Goal: Transaction & Acquisition: Purchase product/service

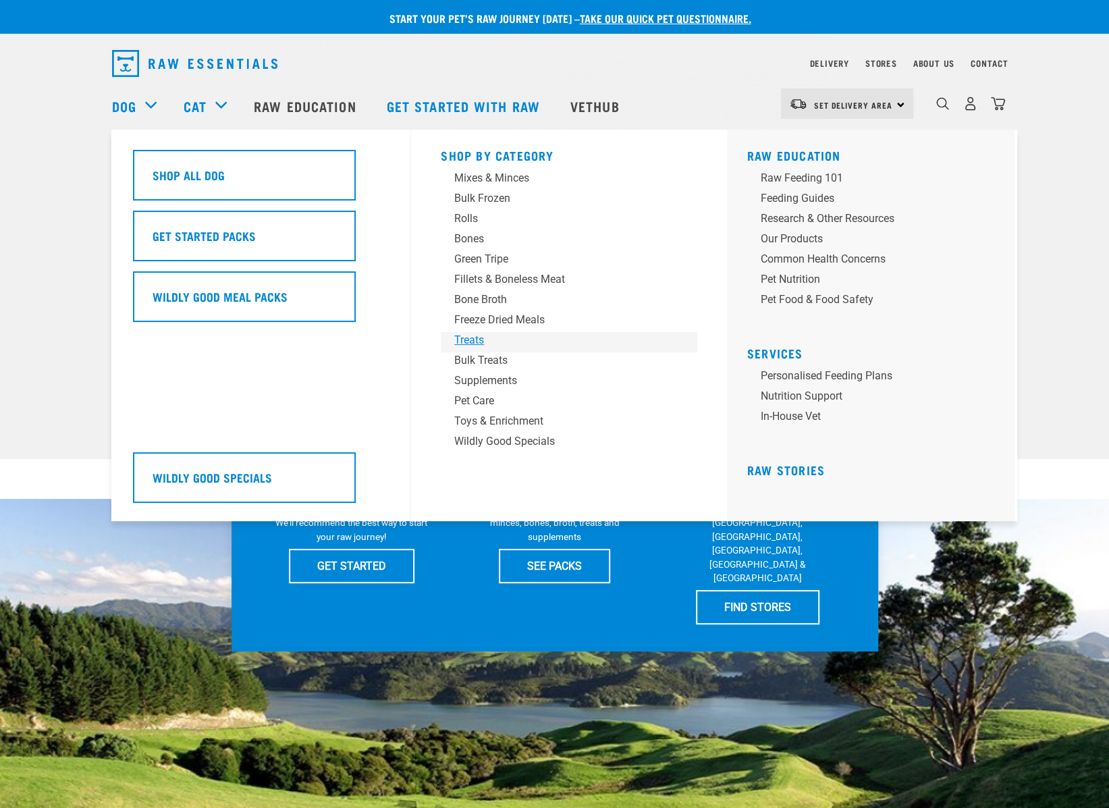
click at [474, 339] on div "Treats" at bounding box center [559, 340] width 211 height 16
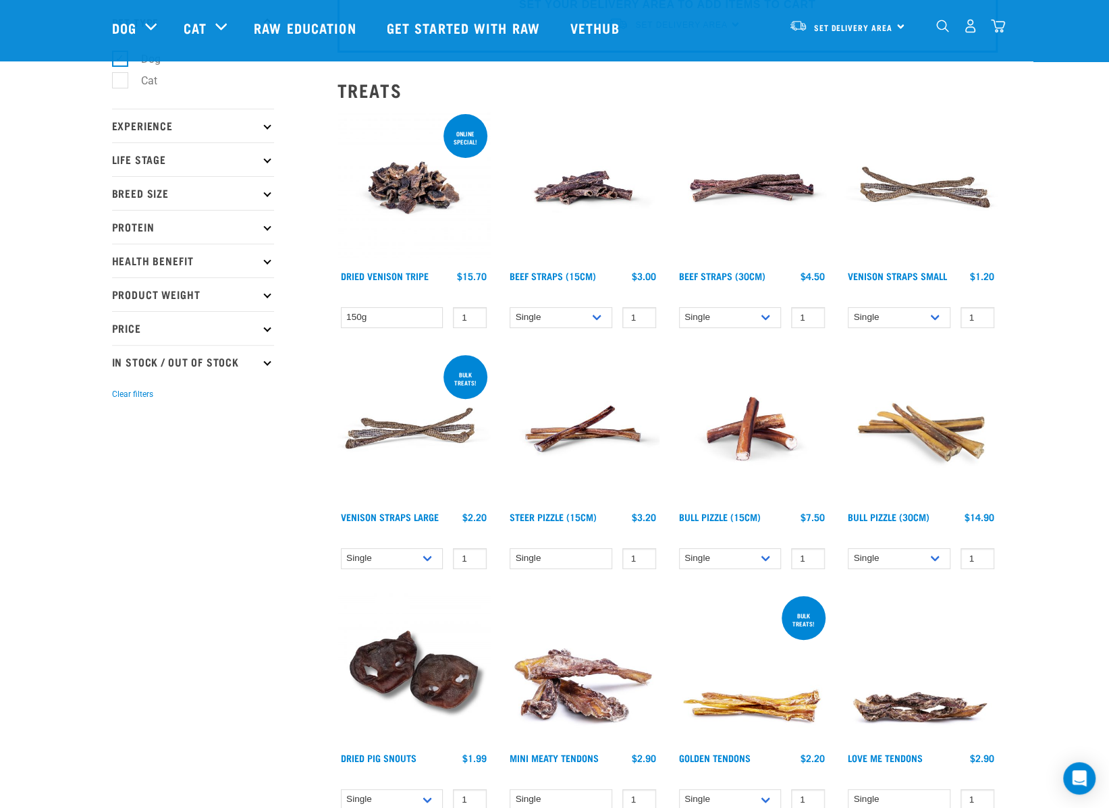
scroll to position [202, 0]
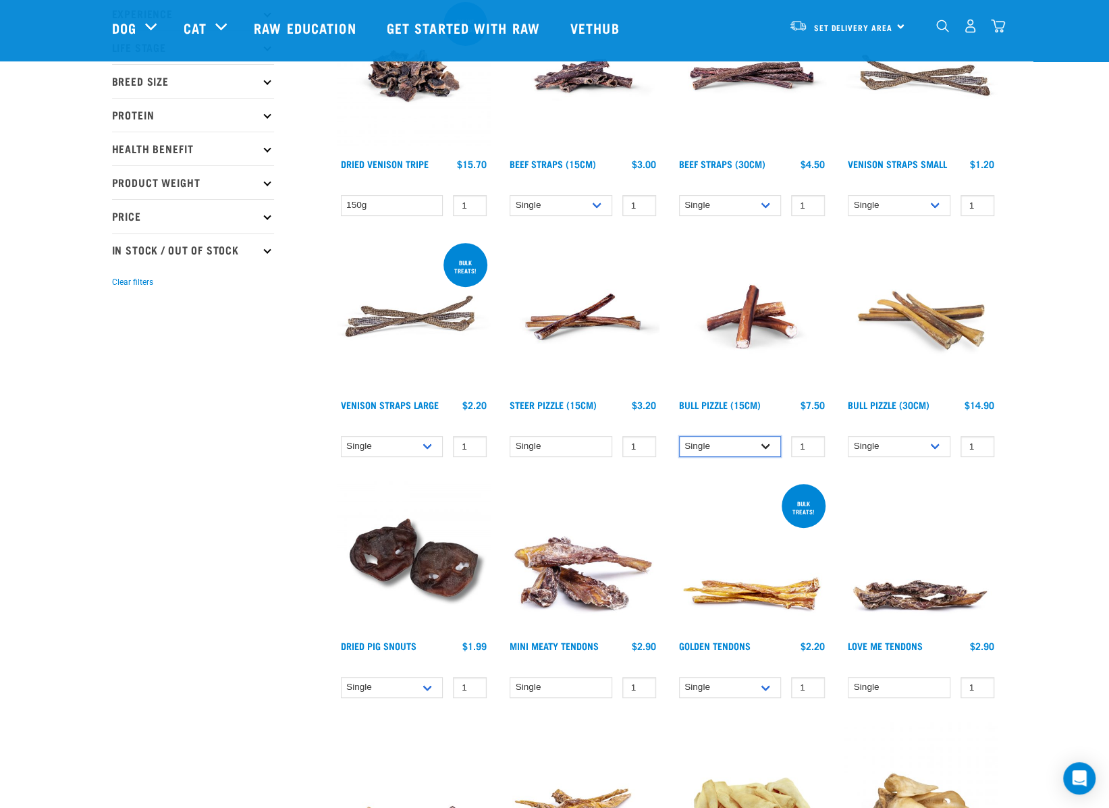
click at [739, 448] on select "Single 10 per pack 25 per pack" at bounding box center [730, 446] width 103 height 21
click at [679, 436] on select "Single 10 per pack 25 per pack" at bounding box center [730, 446] width 103 height 21
click at [747, 448] on select "Single 10 per pack 25 per pack" at bounding box center [730, 446] width 103 height 21
select select "443099"
click at [679, 436] on select "Single 10 per pack 25 per pack" at bounding box center [730, 446] width 103 height 21
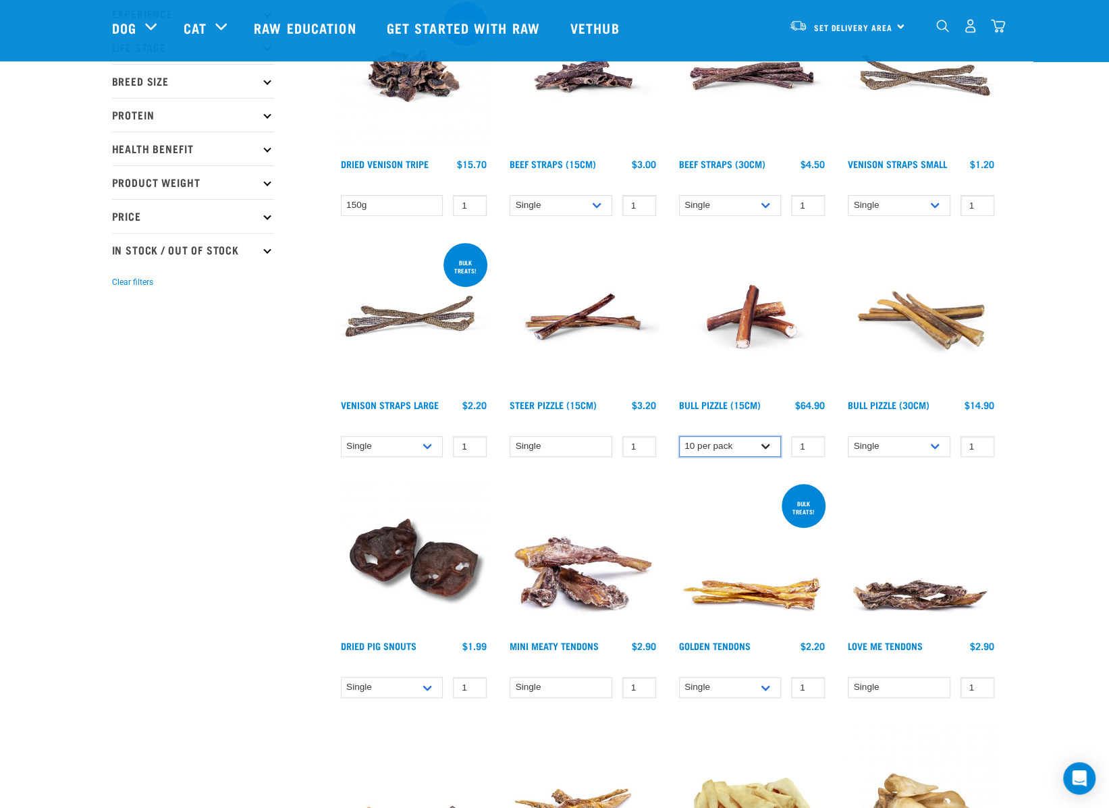
click at [764, 442] on select "Single 10 per pack 25 per pack" at bounding box center [730, 446] width 103 height 21
click at [679, 436] on select "Single 10 per pack 25 per pack" at bounding box center [730, 446] width 103 height 21
click at [769, 349] on img at bounding box center [752, 316] width 153 height 153
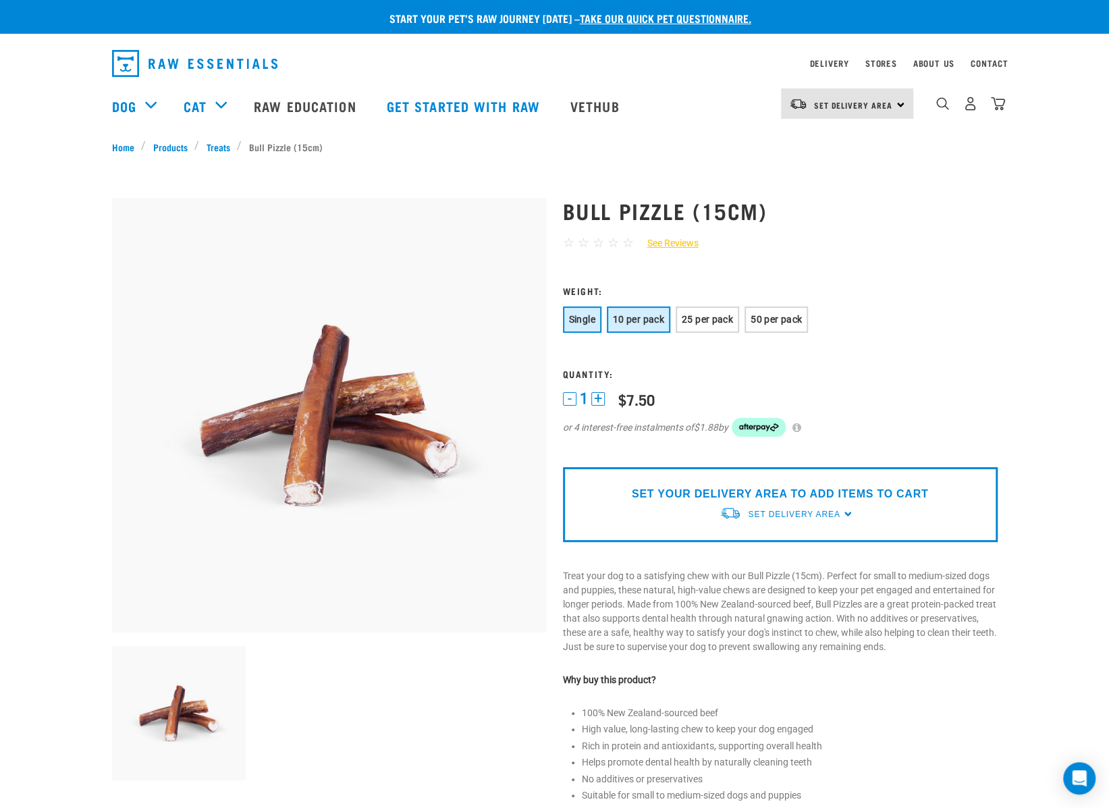
click at [625, 326] on button "10 per pack" at bounding box center [638, 319] width 63 height 26
click at [726, 319] on span "25 per pack" at bounding box center [707, 319] width 51 height 11
click at [595, 315] on span "Single" at bounding box center [582, 319] width 26 height 11
click at [817, 494] on p "SET YOUR DELIVERY AREA TO ADD ITEMS TO CART" at bounding box center [780, 494] width 296 height 16
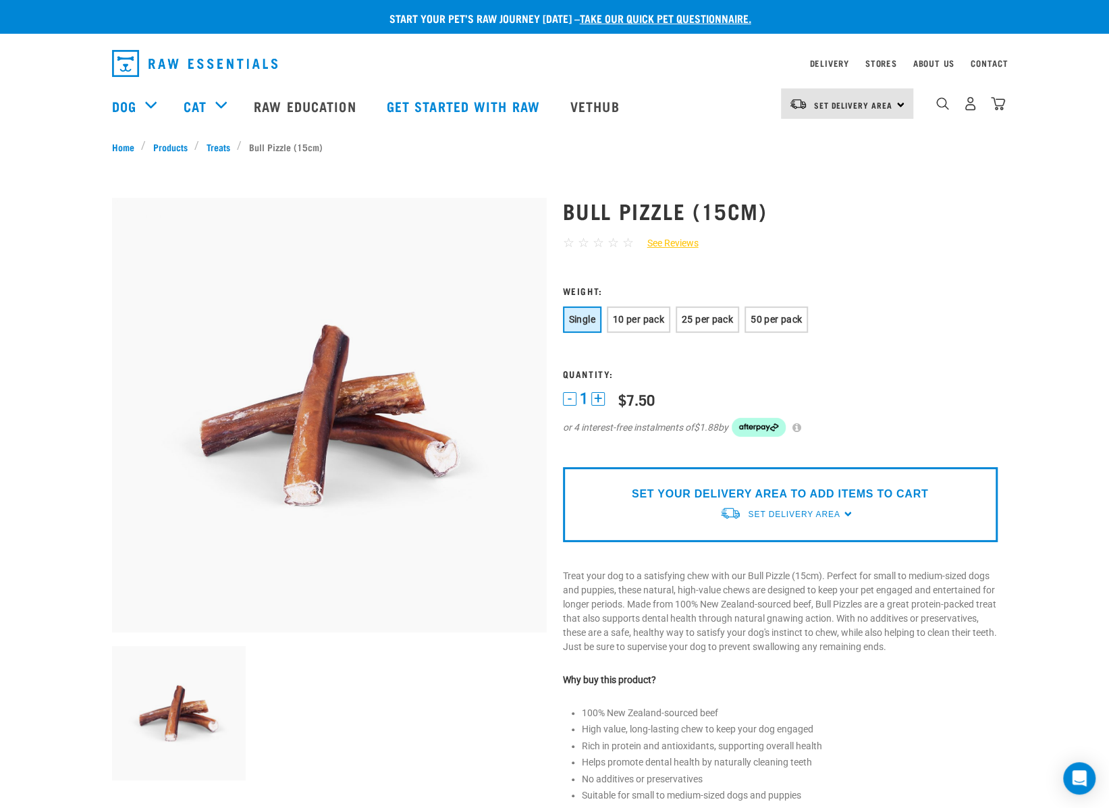
click at [930, 292] on h3 "Weight:" at bounding box center [780, 291] width 435 height 10
click at [799, 522] on div "Set Delivery Area" at bounding box center [794, 514] width 92 height 24
click at [802, 516] on span "Set Delivery Area" at bounding box center [794, 514] width 92 height 9
click at [809, 516] on span "Set Delivery Area" at bounding box center [794, 514] width 92 height 9
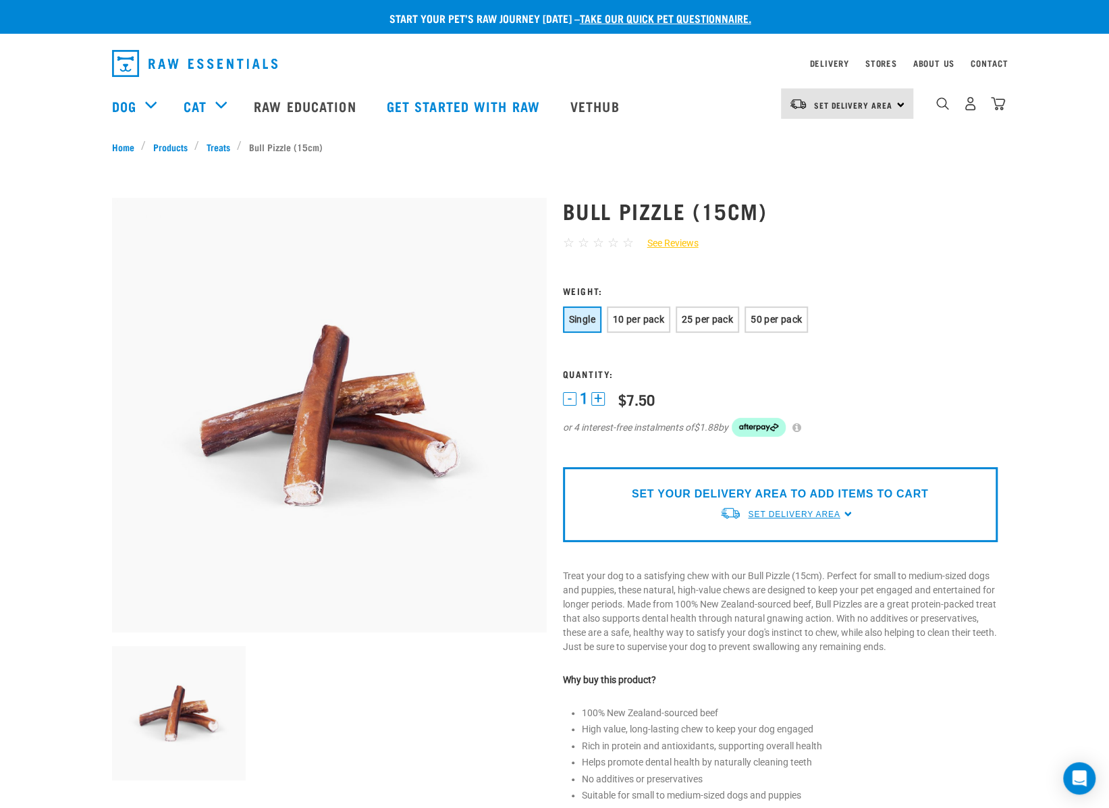
click at [809, 516] on span "Set Delivery Area" at bounding box center [794, 514] width 92 height 9
click at [757, 547] on link "[GEOGRAPHIC_DATA]" at bounding box center [787, 546] width 134 height 22
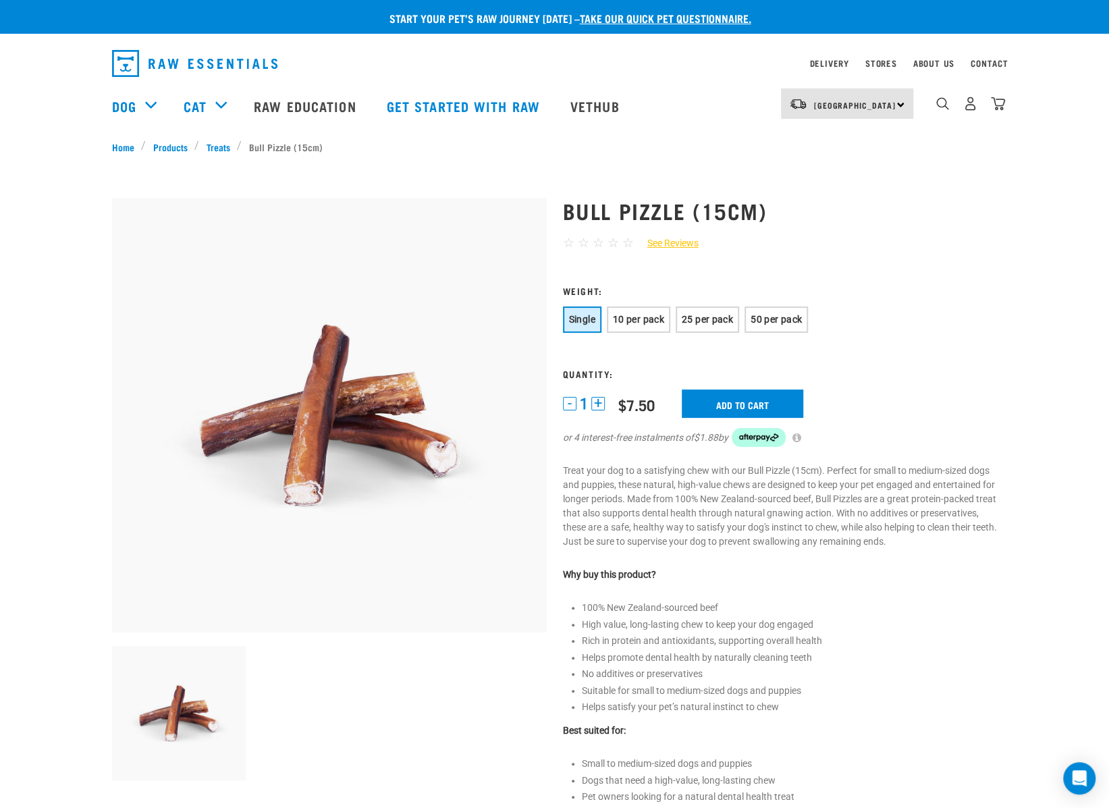
click at [931, 367] on form "Weight: Single 10 per pack 25 per pack" at bounding box center [780, 375] width 435 height 178
click at [629, 319] on span "10 per pack" at bounding box center [638, 319] width 51 height 11
click at [804, 394] on input "Add to cart" at bounding box center [750, 403] width 121 height 28
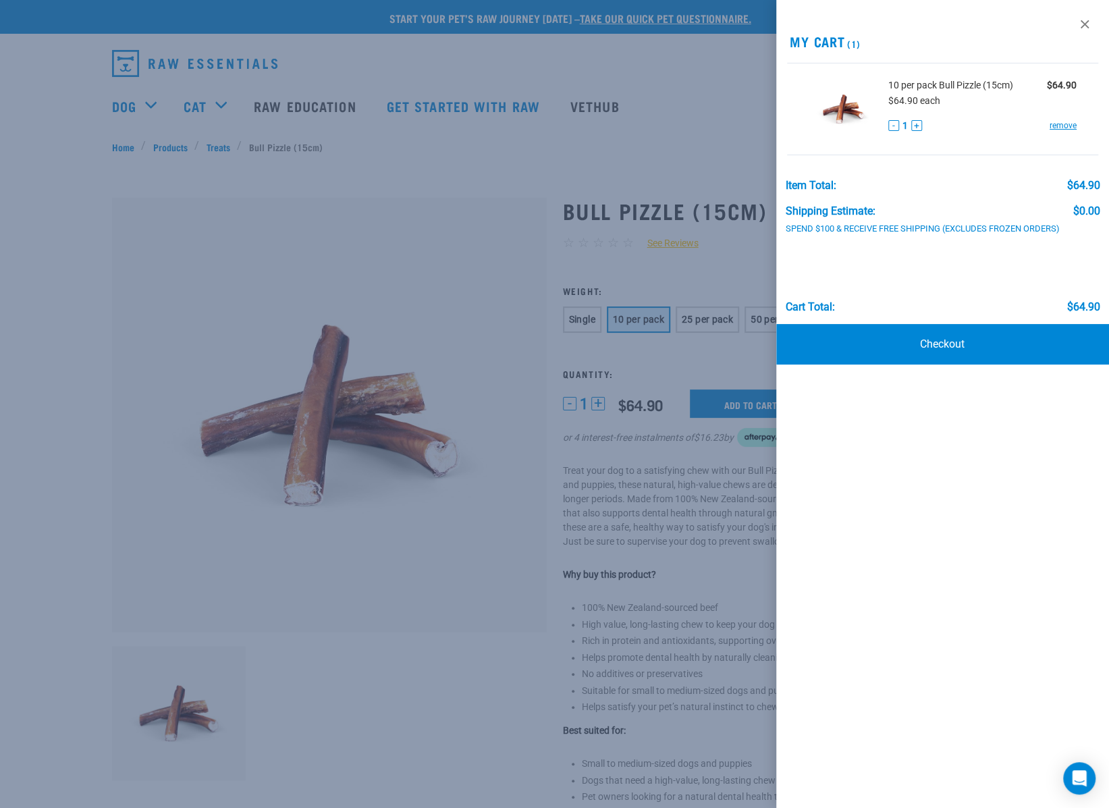
click at [731, 173] on div at bounding box center [554, 404] width 1109 height 808
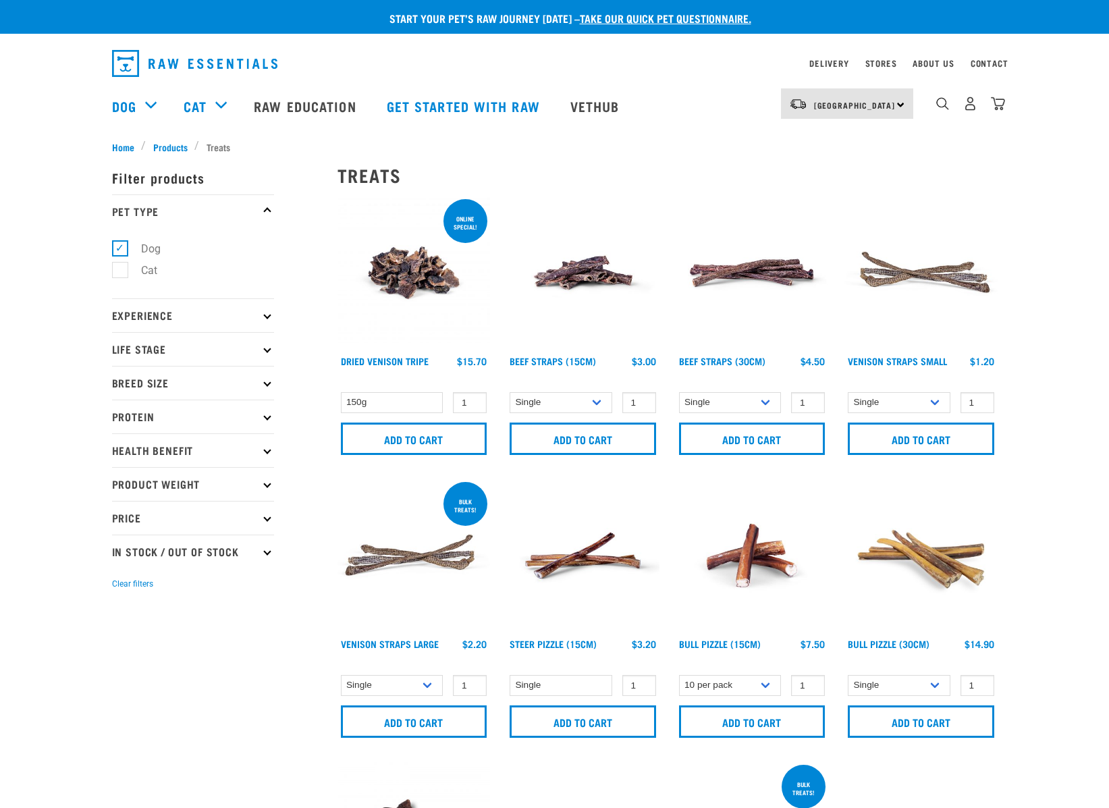
select select "443099"
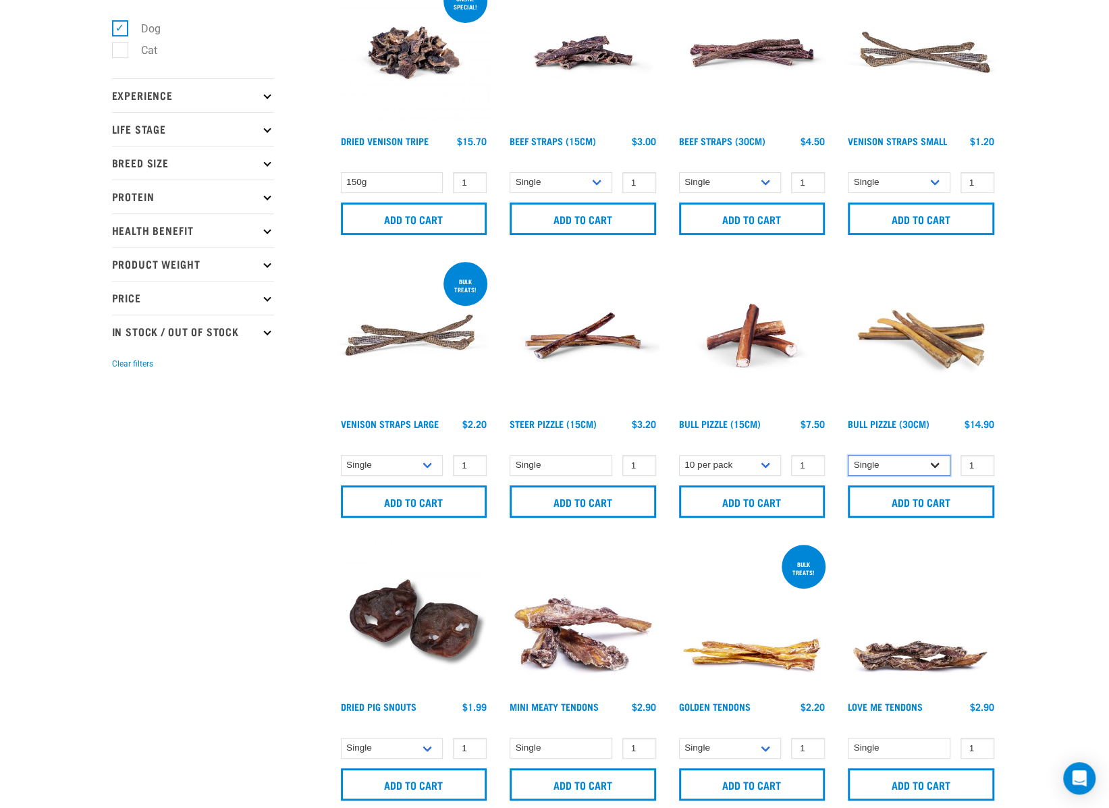
click at [917, 462] on select "Single 10 per pack" at bounding box center [899, 465] width 103 height 21
select select "682002"
click at [848, 455] on select "Single 10 per pack" at bounding box center [899, 465] width 103 height 21
click at [916, 350] on img at bounding box center [920, 335] width 153 height 153
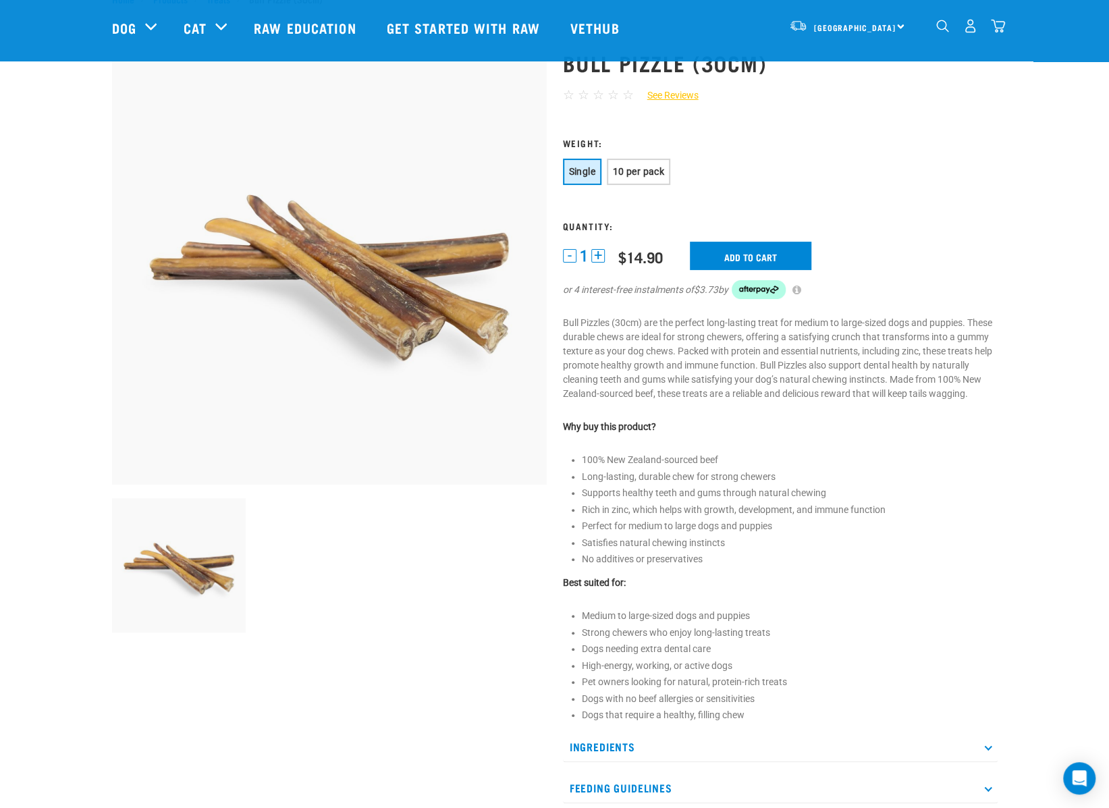
scroll to position [67, 0]
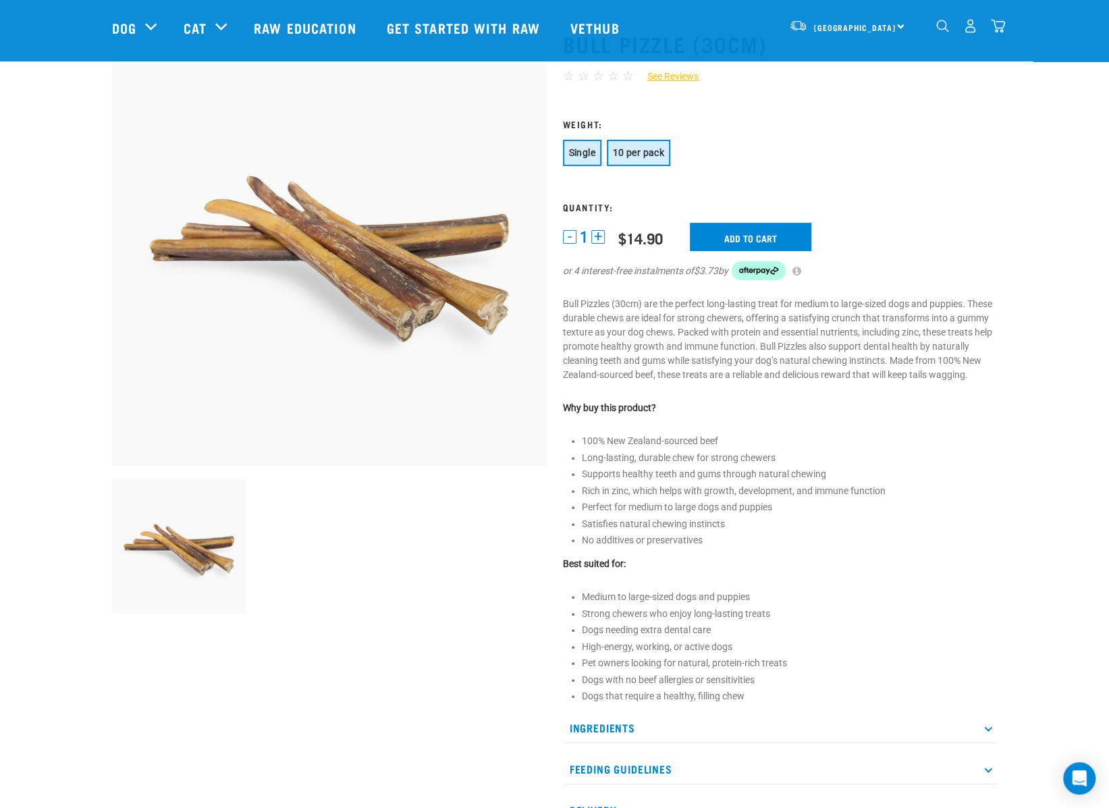
click at [626, 152] on span "10 per pack" at bounding box center [638, 152] width 51 height 11
click at [760, 227] on input "Add to cart" at bounding box center [758, 237] width 121 height 28
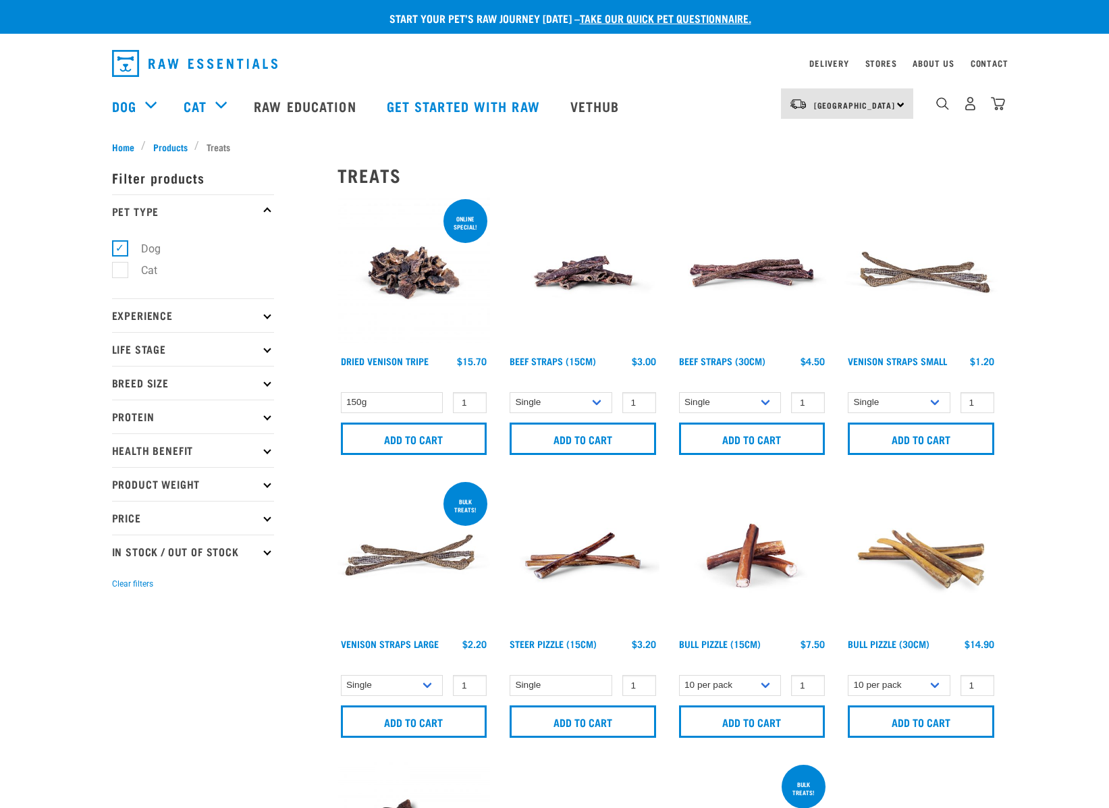
select select "443099"
select select "682002"
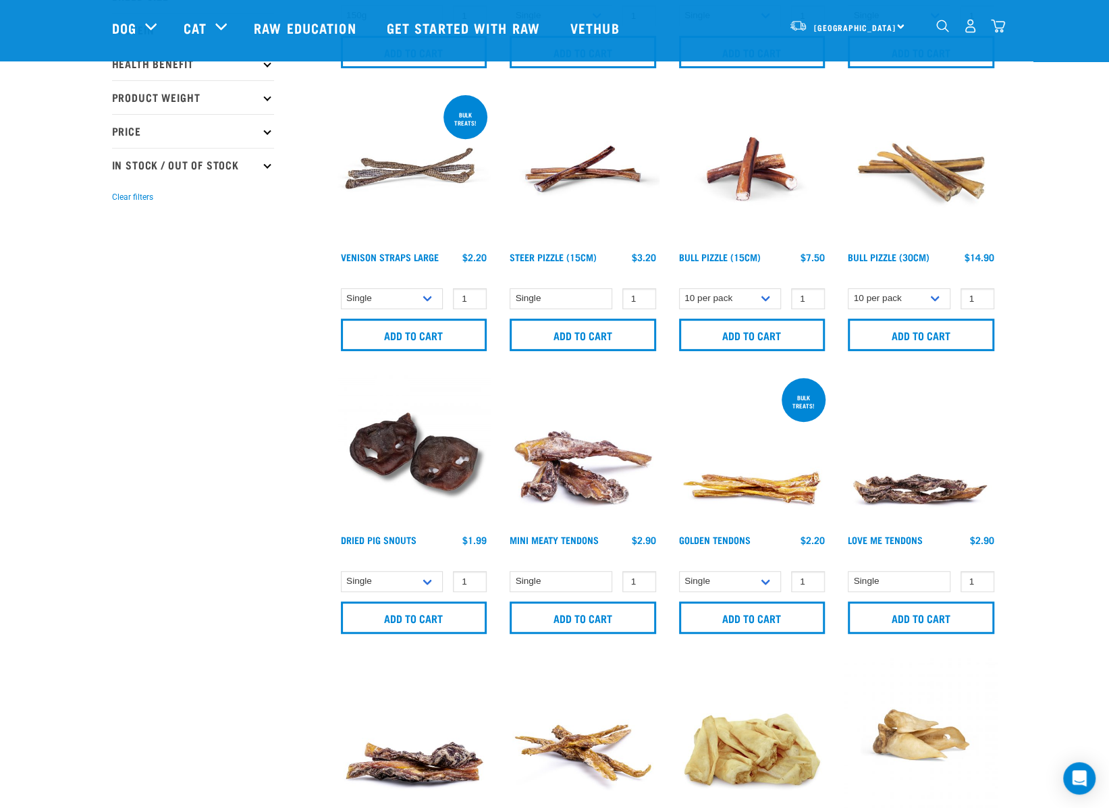
scroll to position [85, 0]
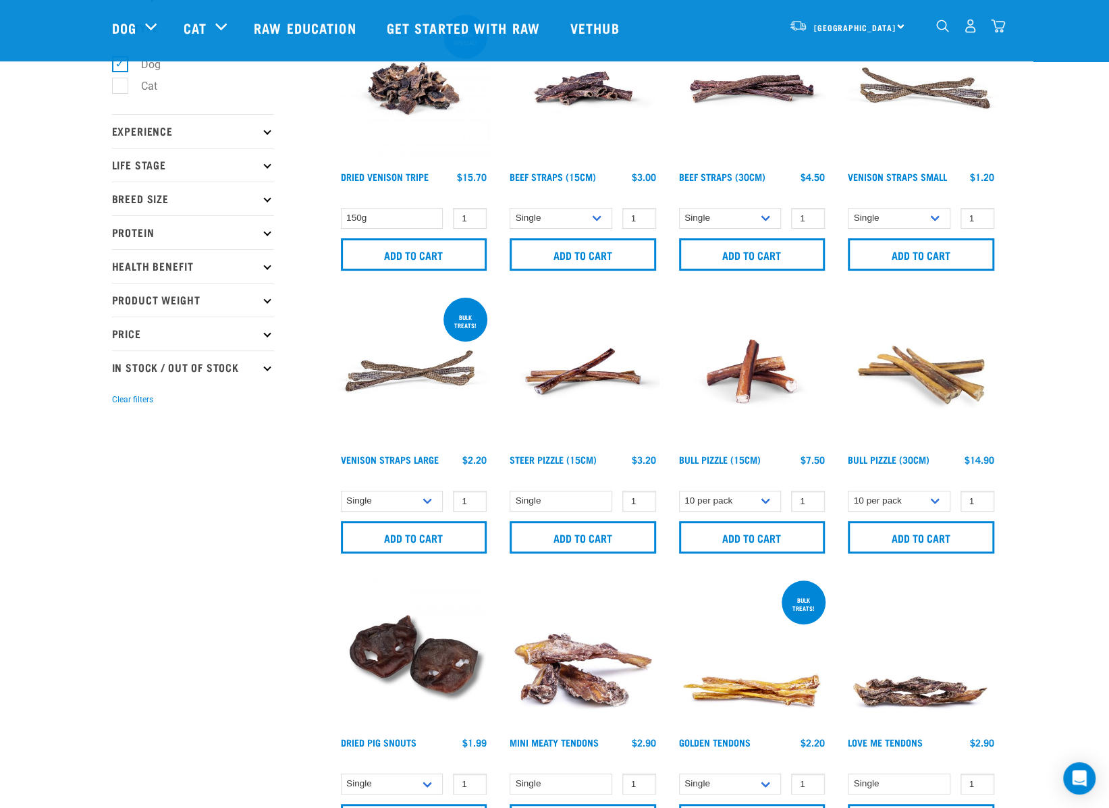
click at [993, 25] on img "dropdown navigation" at bounding box center [998, 26] width 14 height 14
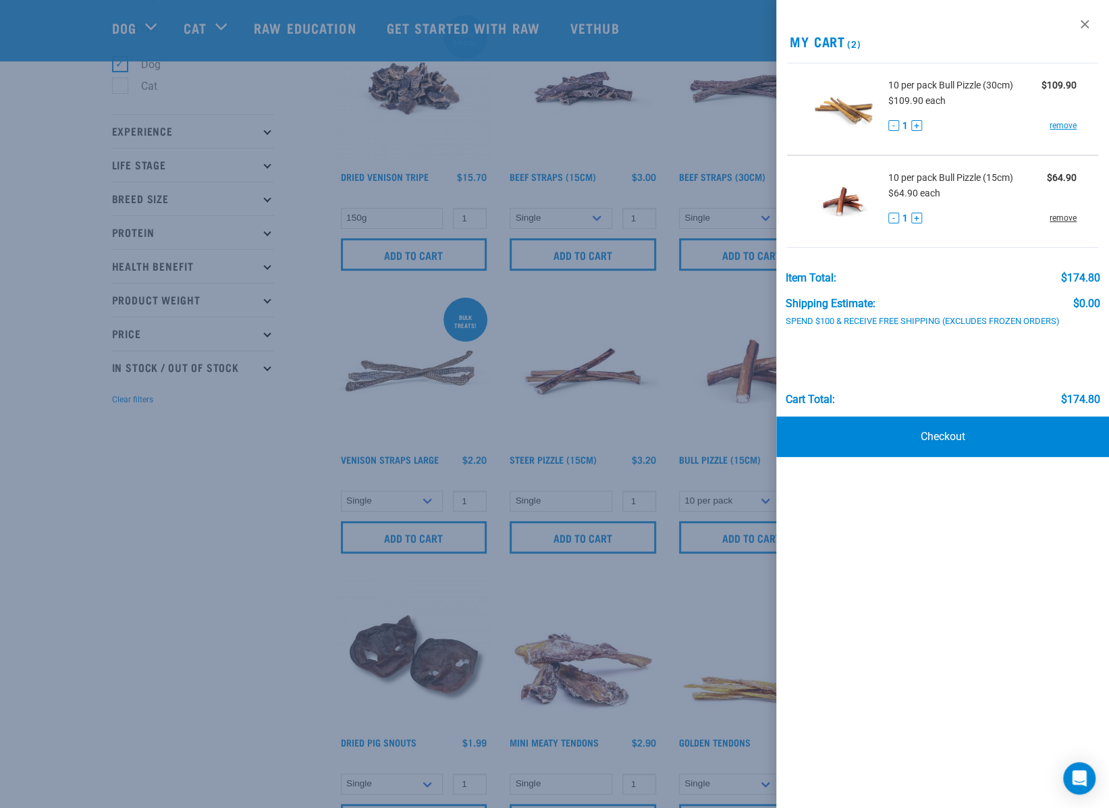
click at [1058, 215] on link "remove" at bounding box center [1063, 218] width 27 height 12
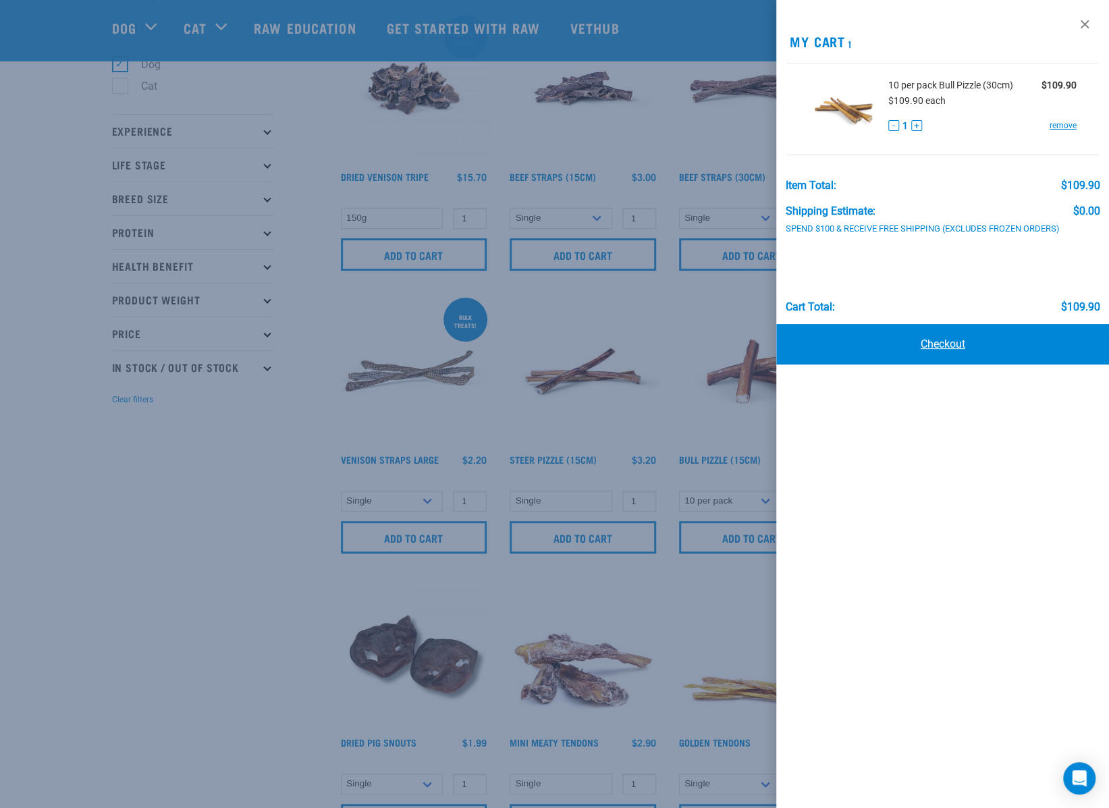
click at [930, 347] on link "Checkout" at bounding box center [942, 344] width 333 height 40
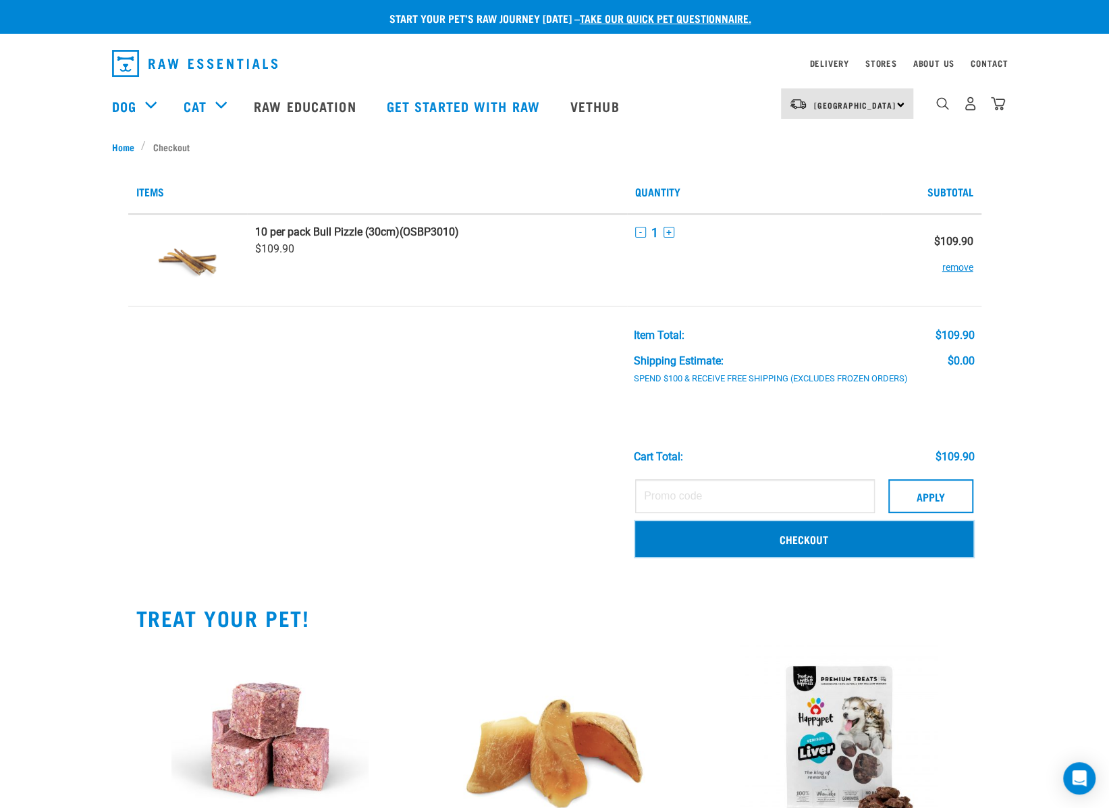
click at [821, 547] on link "Checkout" at bounding box center [804, 538] width 338 height 35
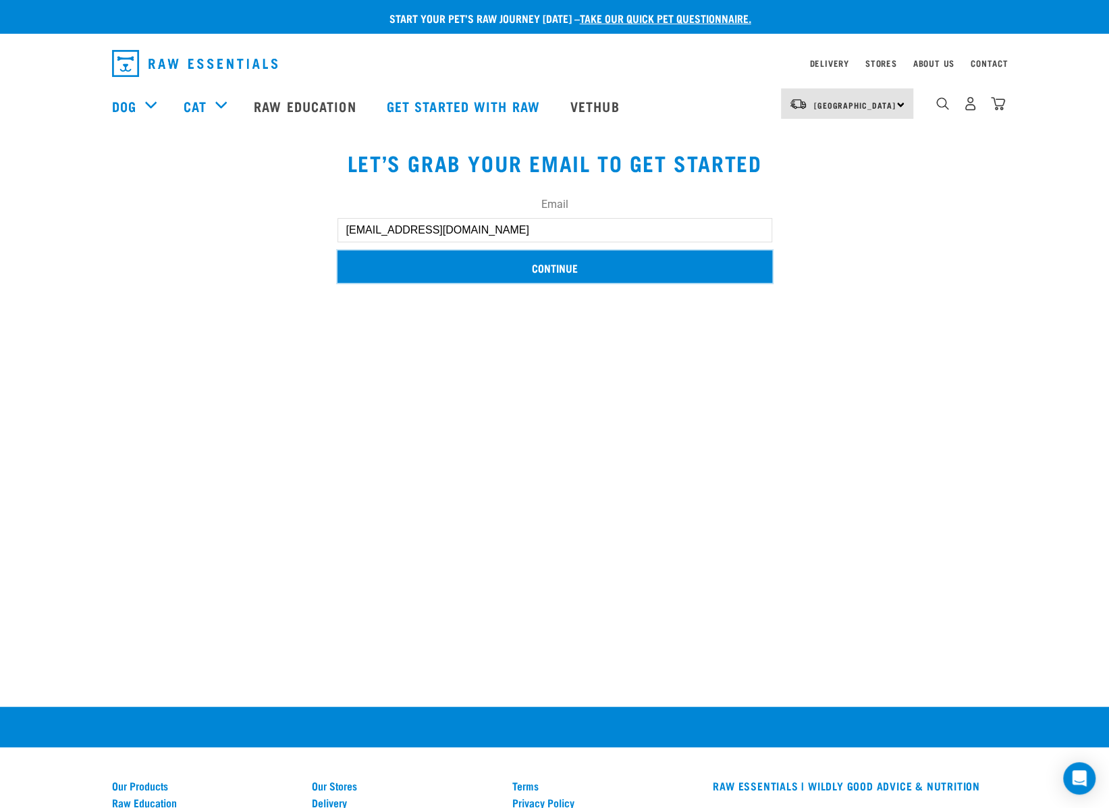
click at [622, 280] on input "Continue" at bounding box center [554, 266] width 435 height 32
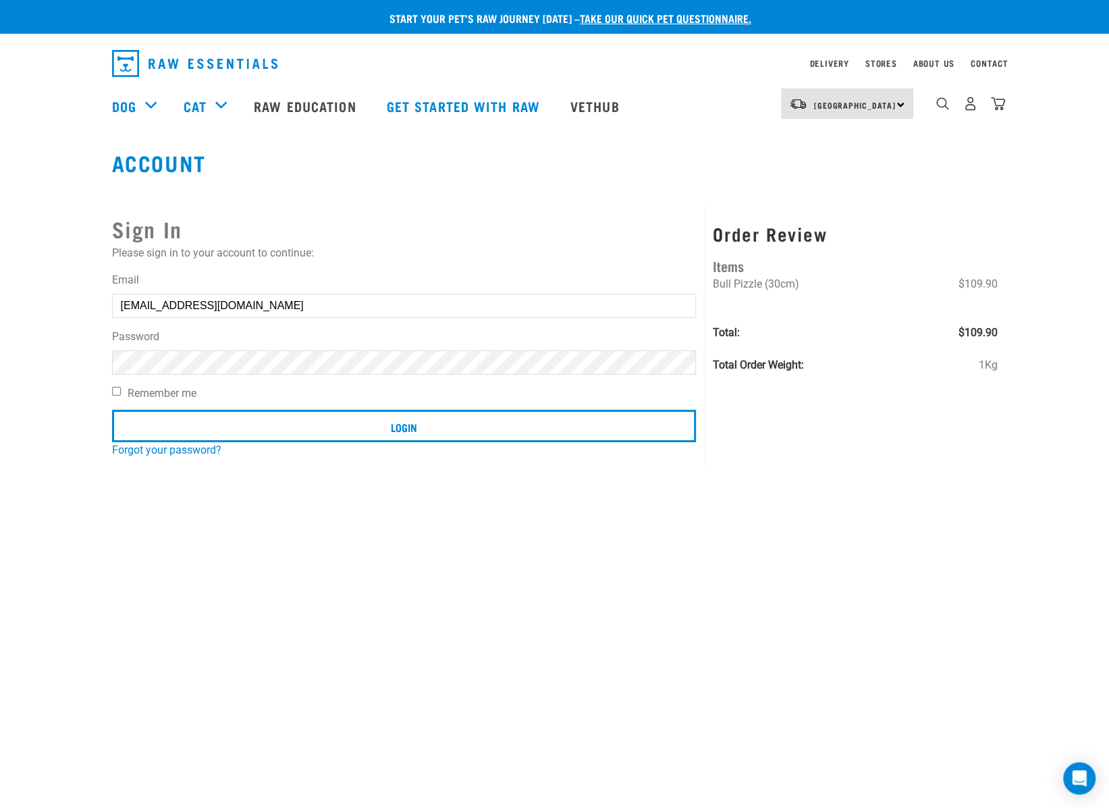
click at [157, 388] on label "Remember me" at bounding box center [404, 393] width 585 height 16
click at [121, 388] on input "Remember me" at bounding box center [116, 391] width 9 height 9
checkbox input "true"
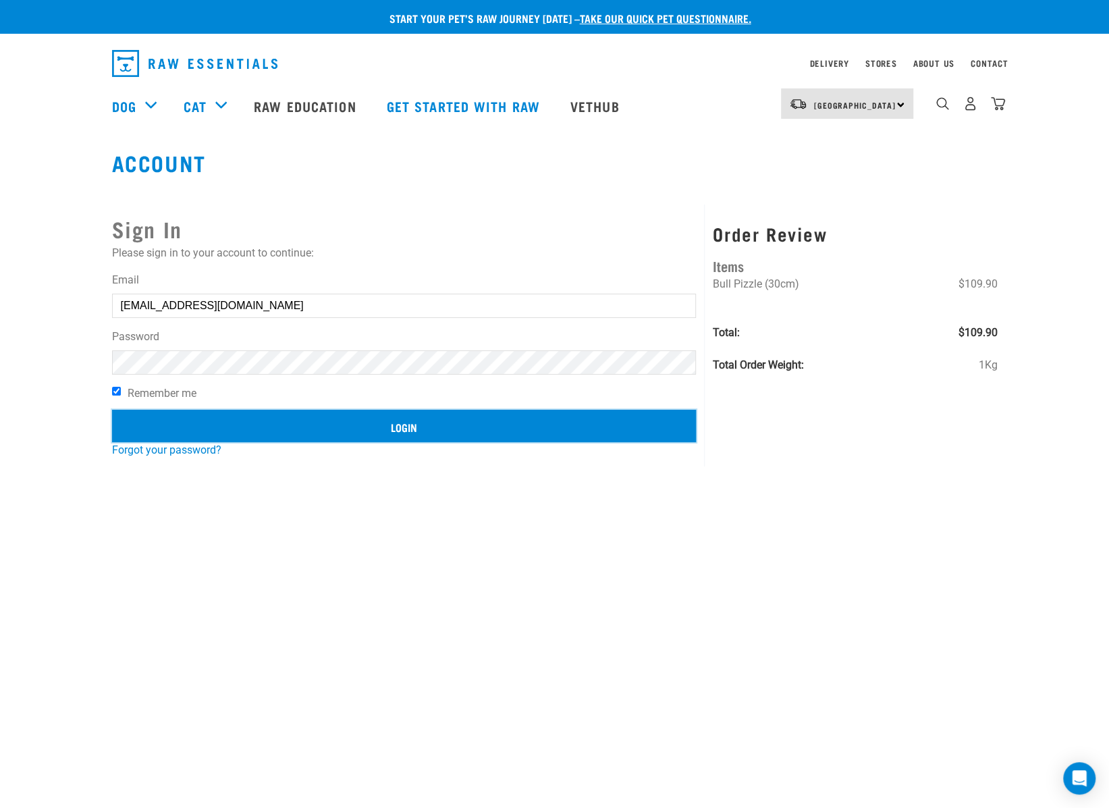
click at [316, 421] on input "Login" at bounding box center [404, 426] width 585 height 32
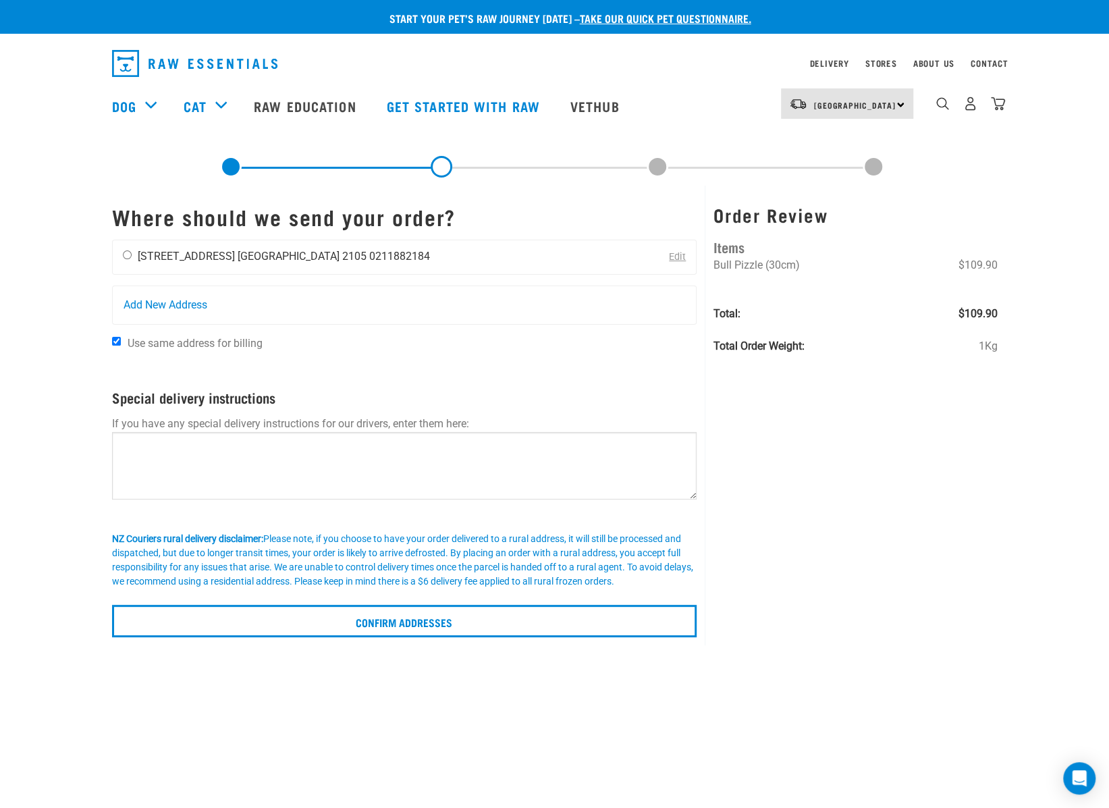
click at [130, 253] on input "radio" at bounding box center [127, 254] width 9 height 9
radio input "true"
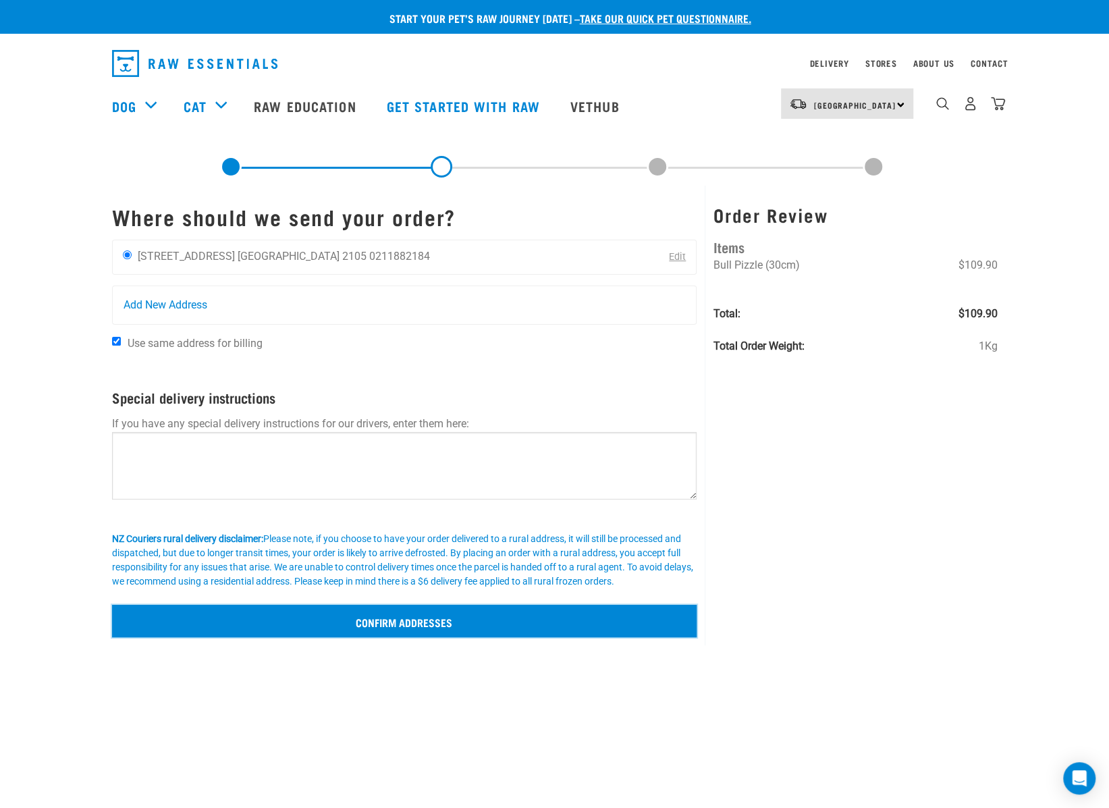
click at [381, 609] on input "Confirm addresses" at bounding box center [404, 621] width 585 height 32
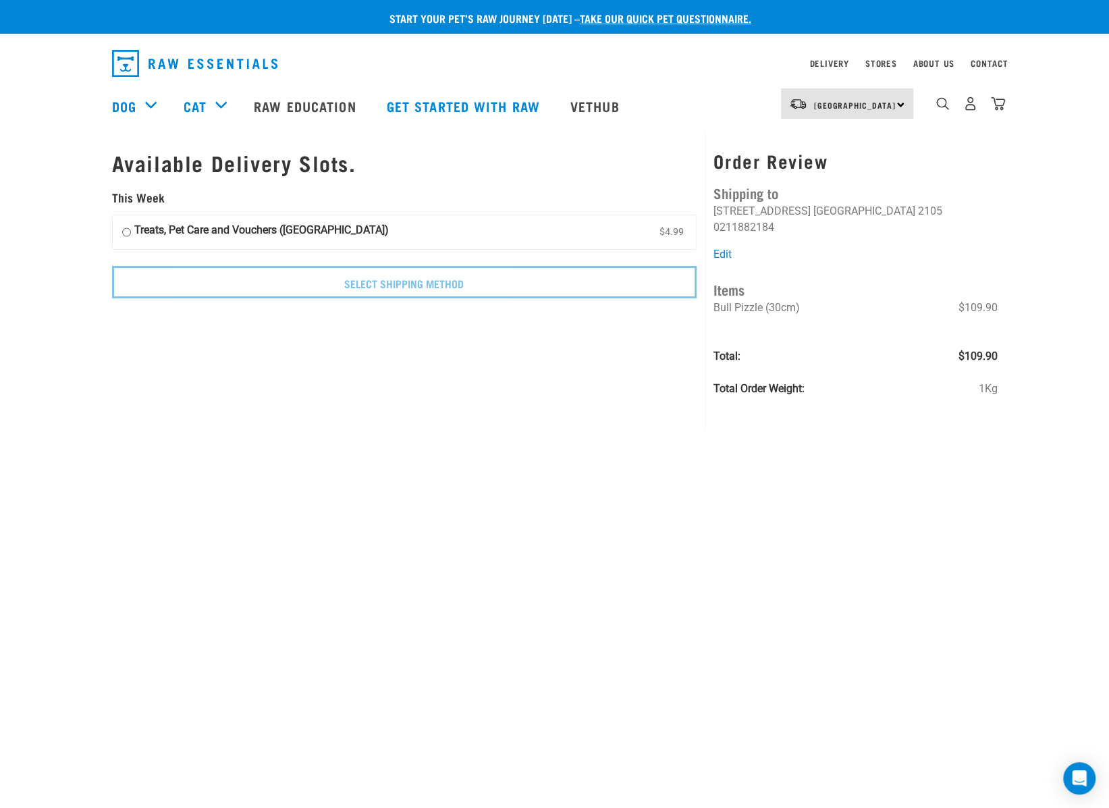
click at [161, 240] on strong "Treats, Pet Care and Vouchers ([GEOGRAPHIC_DATA])" at bounding box center [261, 232] width 254 height 20
click at [131, 240] on input "Treats, Pet Care and Vouchers (North Island) $4.99" at bounding box center [126, 232] width 9 height 20
radio input "true"
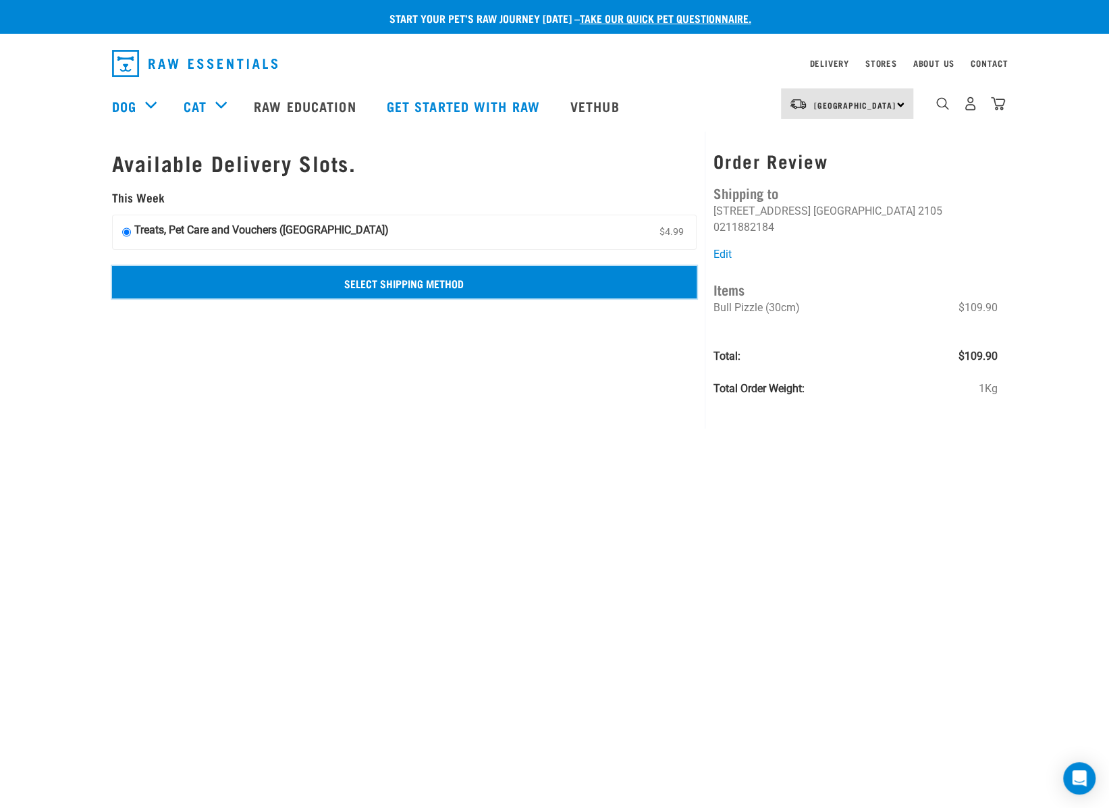
click at [445, 284] on input "Select Shipping Method" at bounding box center [404, 282] width 585 height 32
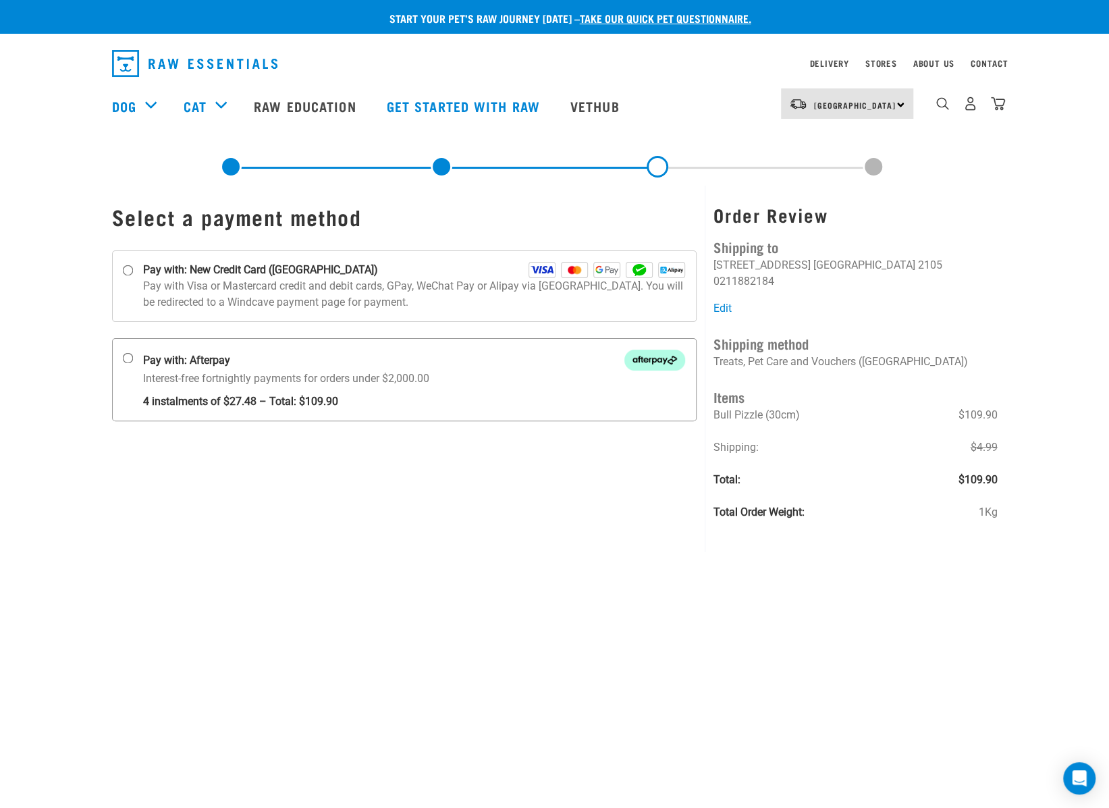
click at [214, 366] on strong "Pay with: Afterpay" at bounding box center [186, 360] width 87 height 16
click at [133, 364] on input "Pay with: Afterpay Interest-free fortnightly payments for orders under $2,000.00" at bounding box center [127, 358] width 11 height 11
radio input "true"
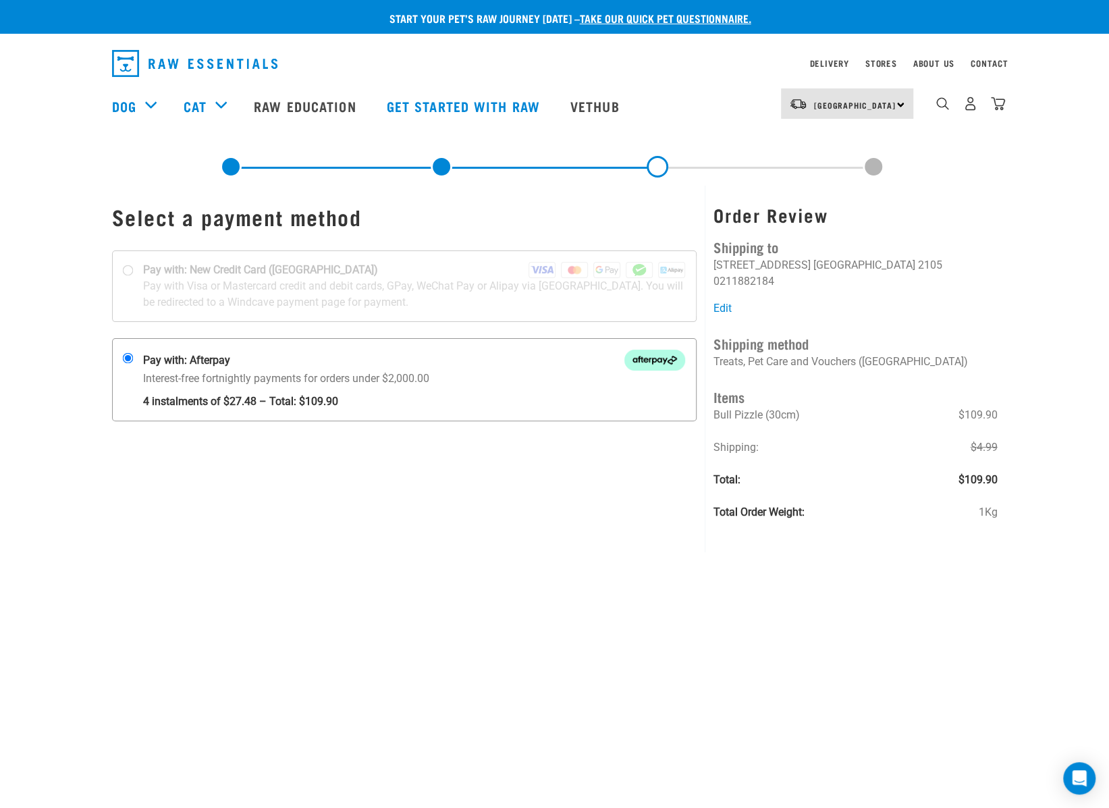
click at [643, 382] on p "Interest-free fortnightly payments for orders under $2,000.00 4 instalments of …" at bounding box center [414, 390] width 543 height 39
click at [133, 364] on input "Pay with: Afterpay Interest-free fortnightly payments for orders under $2,000.00" at bounding box center [127, 358] width 11 height 11
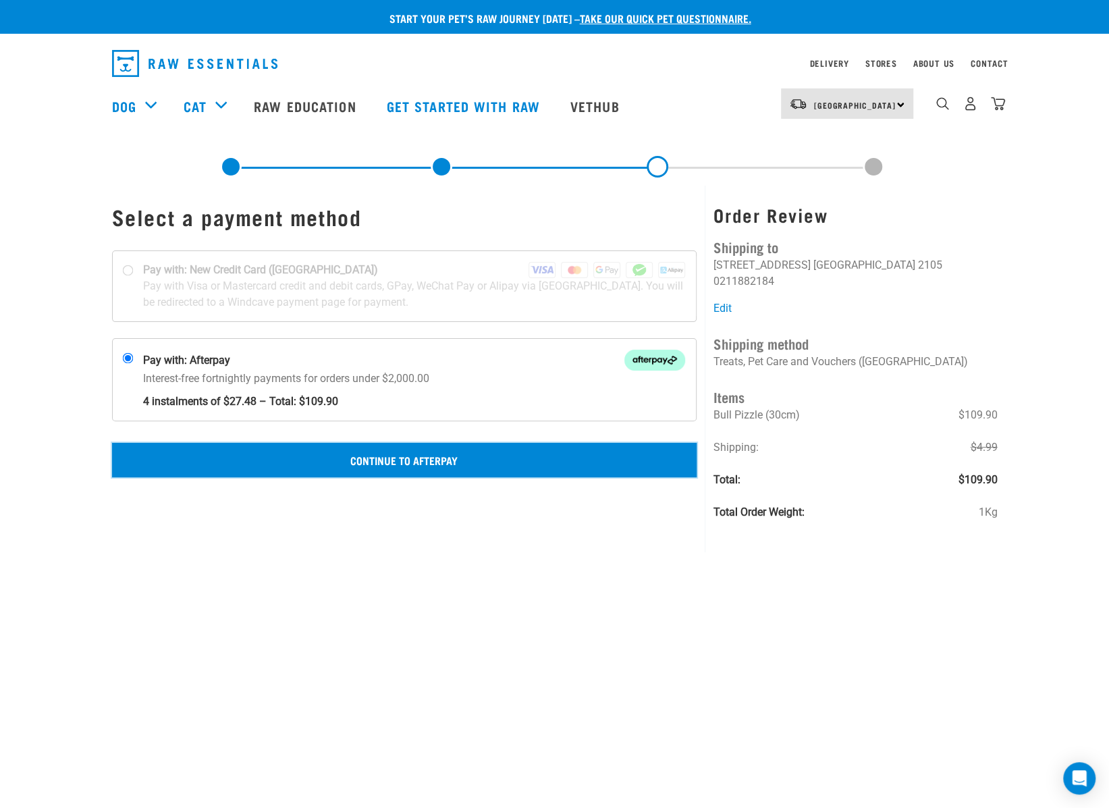
click at [425, 460] on button "Continue to Afterpay" at bounding box center [404, 460] width 585 height 34
click at [466, 457] on button "Confirm Payment" at bounding box center [404, 460] width 585 height 34
